Goal: Register for event/course

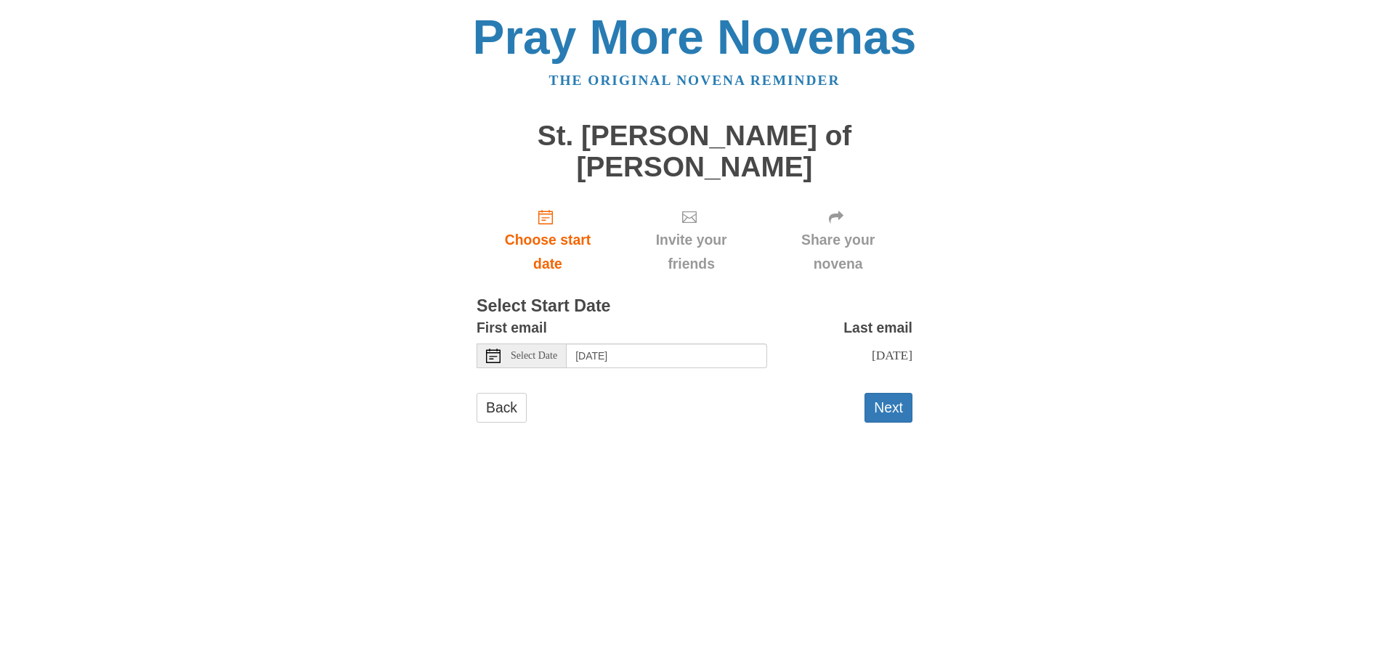
click at [484, 344] on div "Select Date" at bounding box center [522, 356] width 90 height 25
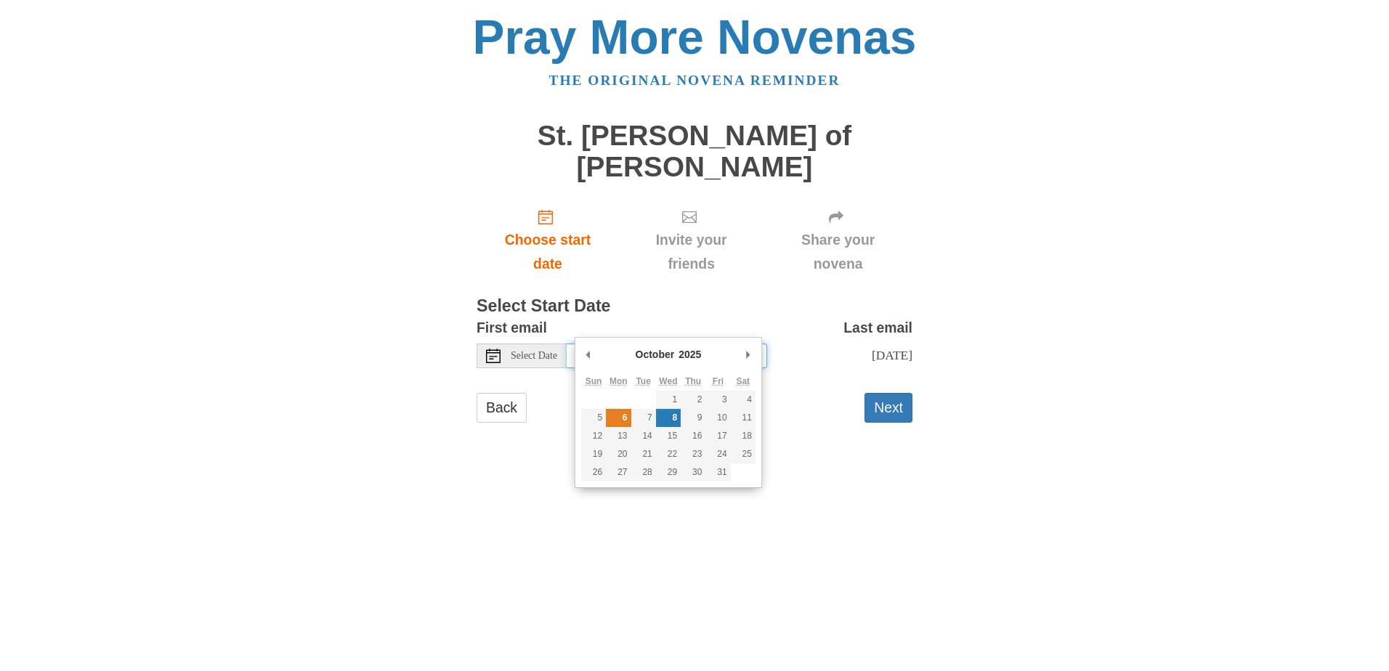
type input "Monday, October 6th"
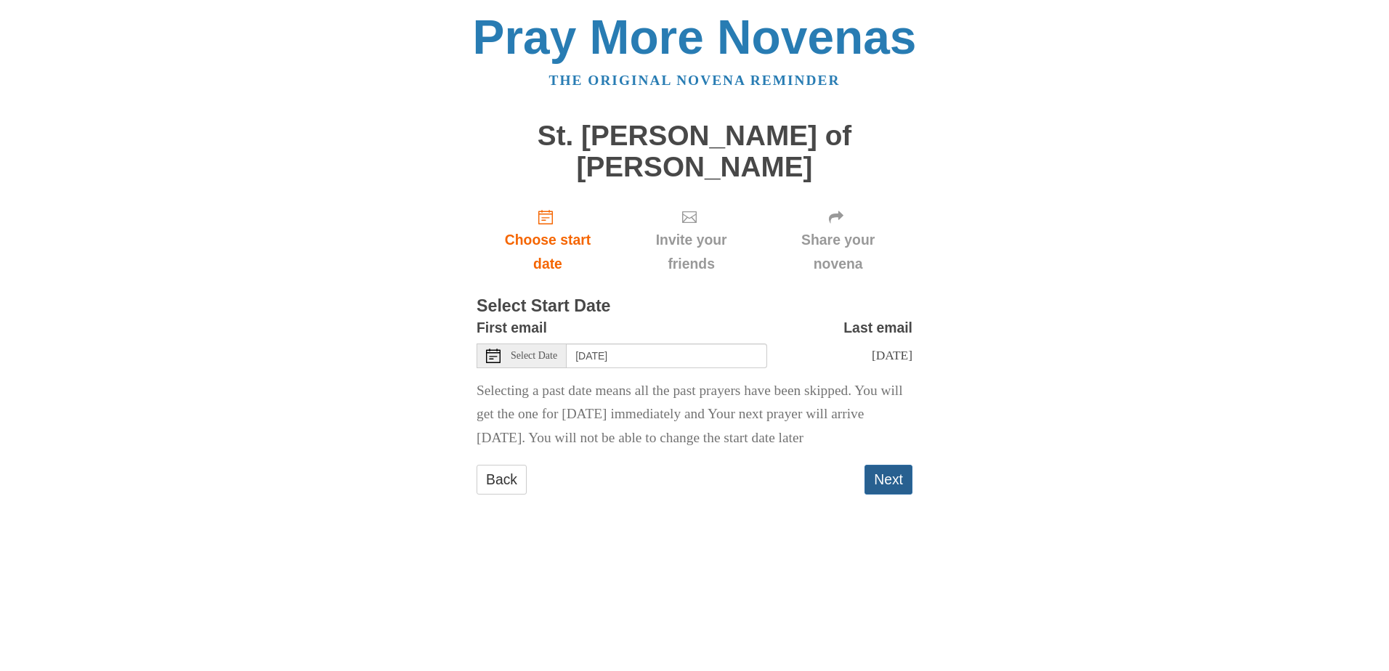
click at [888, 482] on button "Next" at bounding box center [888, 480] width 48 height 30
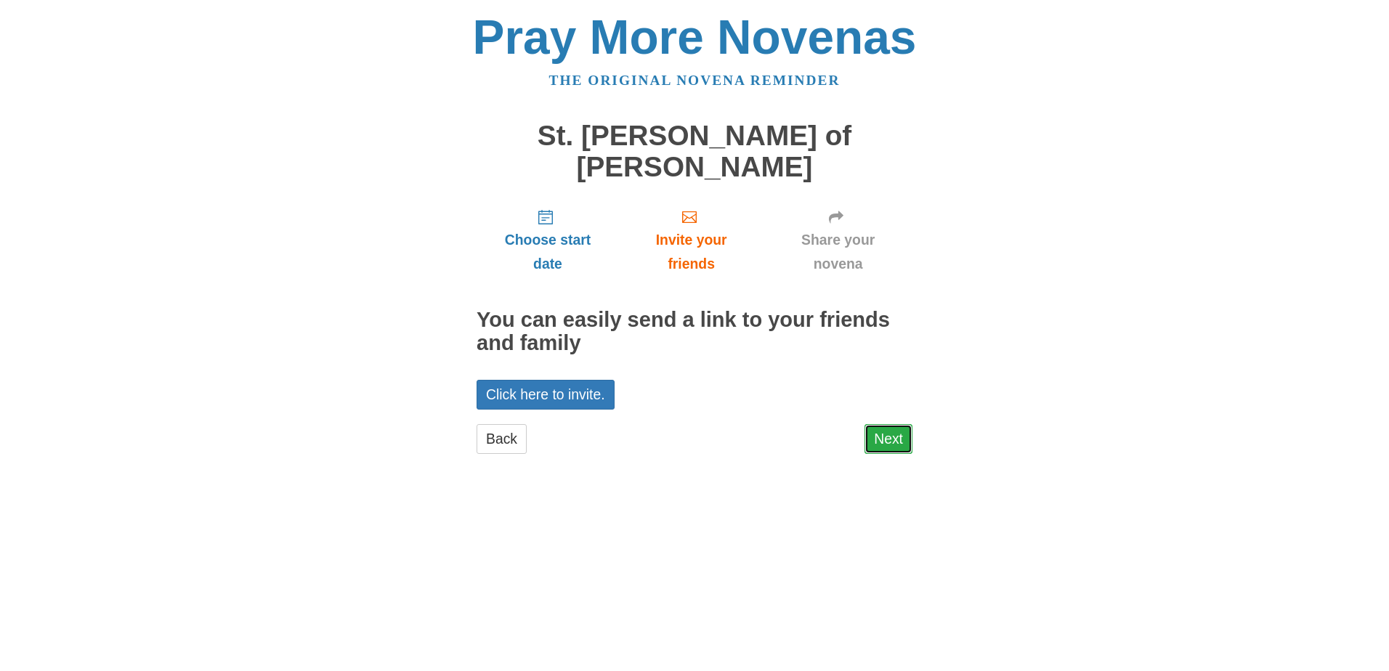
click at [903, 424] on link "Next" at bounding box center [888, 439] width 48 height 30
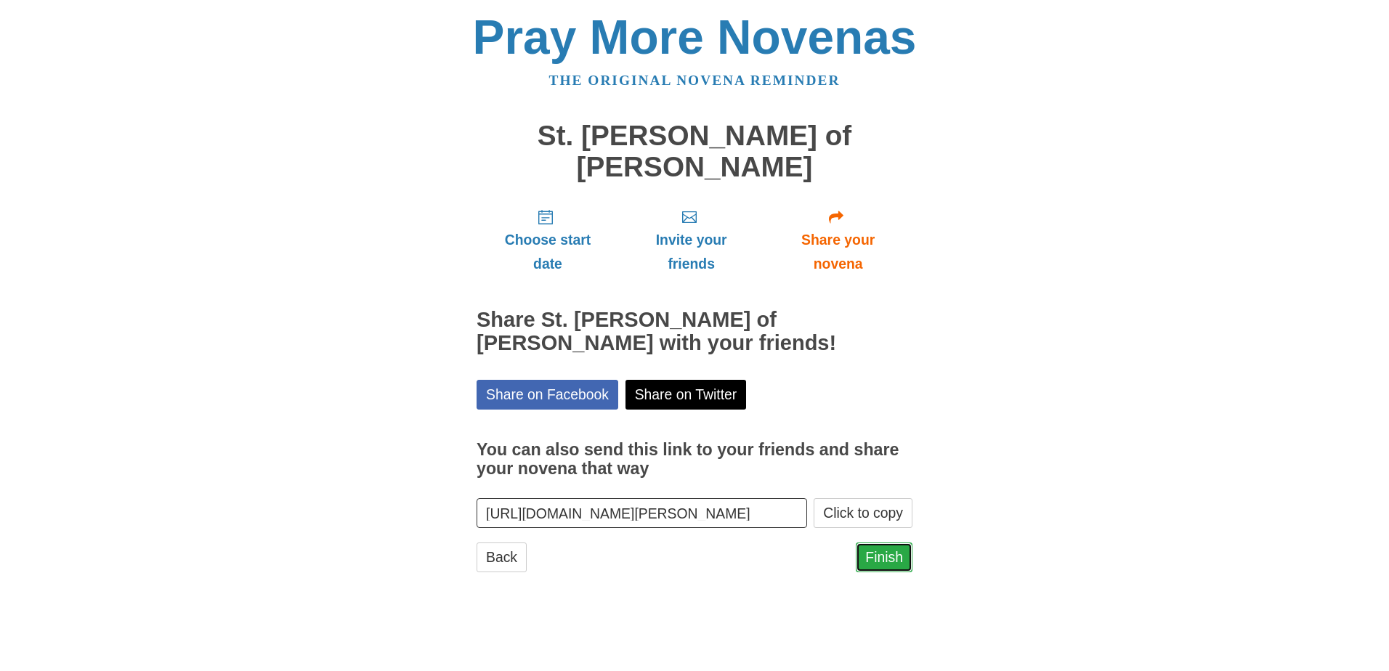
click at [872, 543] on link "Finish" at bounding box center [884, 558] width 57 height 30
